Goal: Task Accomplishment & Management: Use online tool/utility

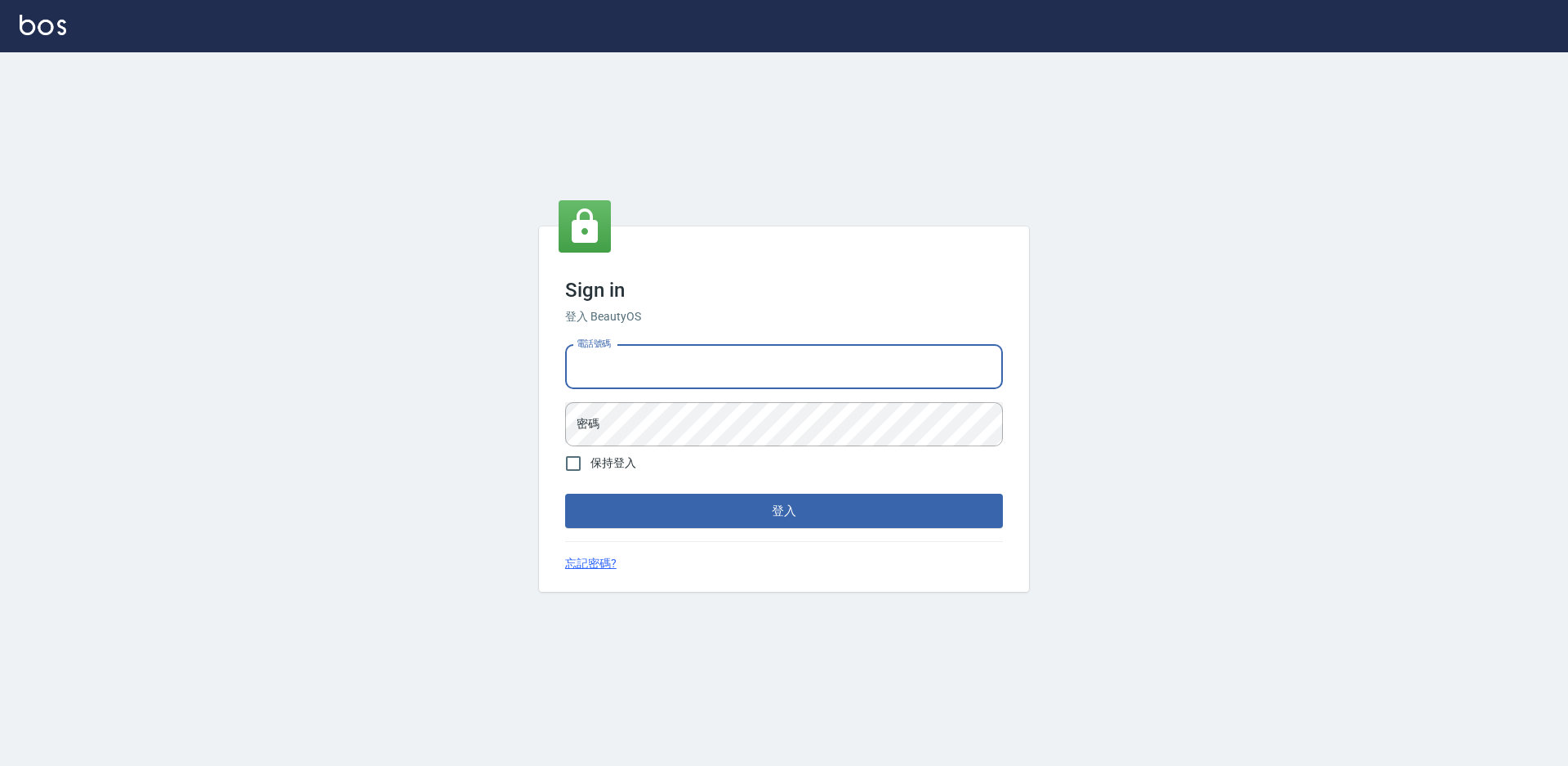
click at [714, 385] on input "電話號碼" at bounding box center [784, 366] width 438 height 44
type input "2306457"
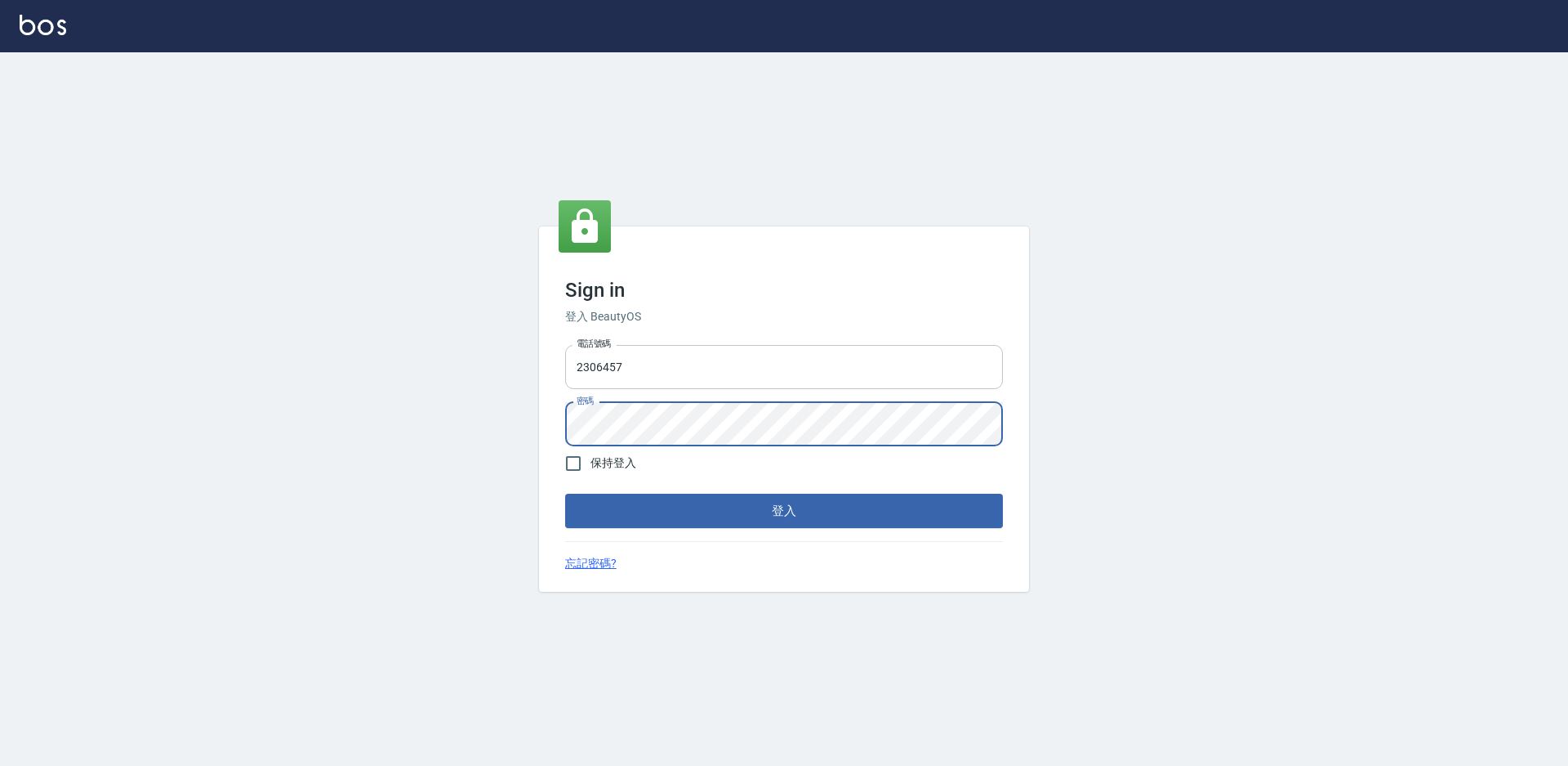
click at [565, 494] on button "登入" at bounding box center [784, 510] width 438 height 35
